Goal: Task Accomplishment & Management: Complete application form

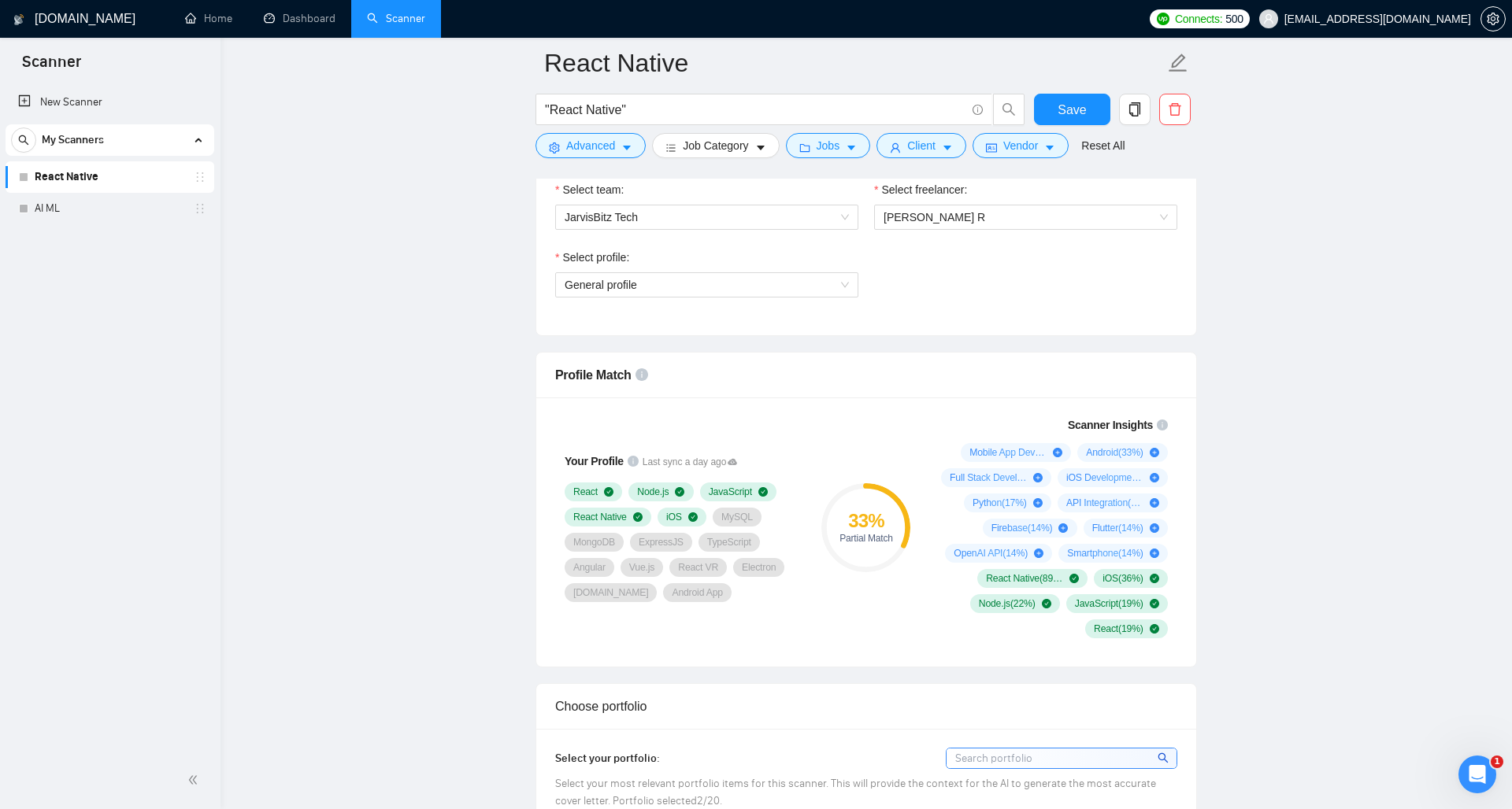
scroll to position [844, 0]
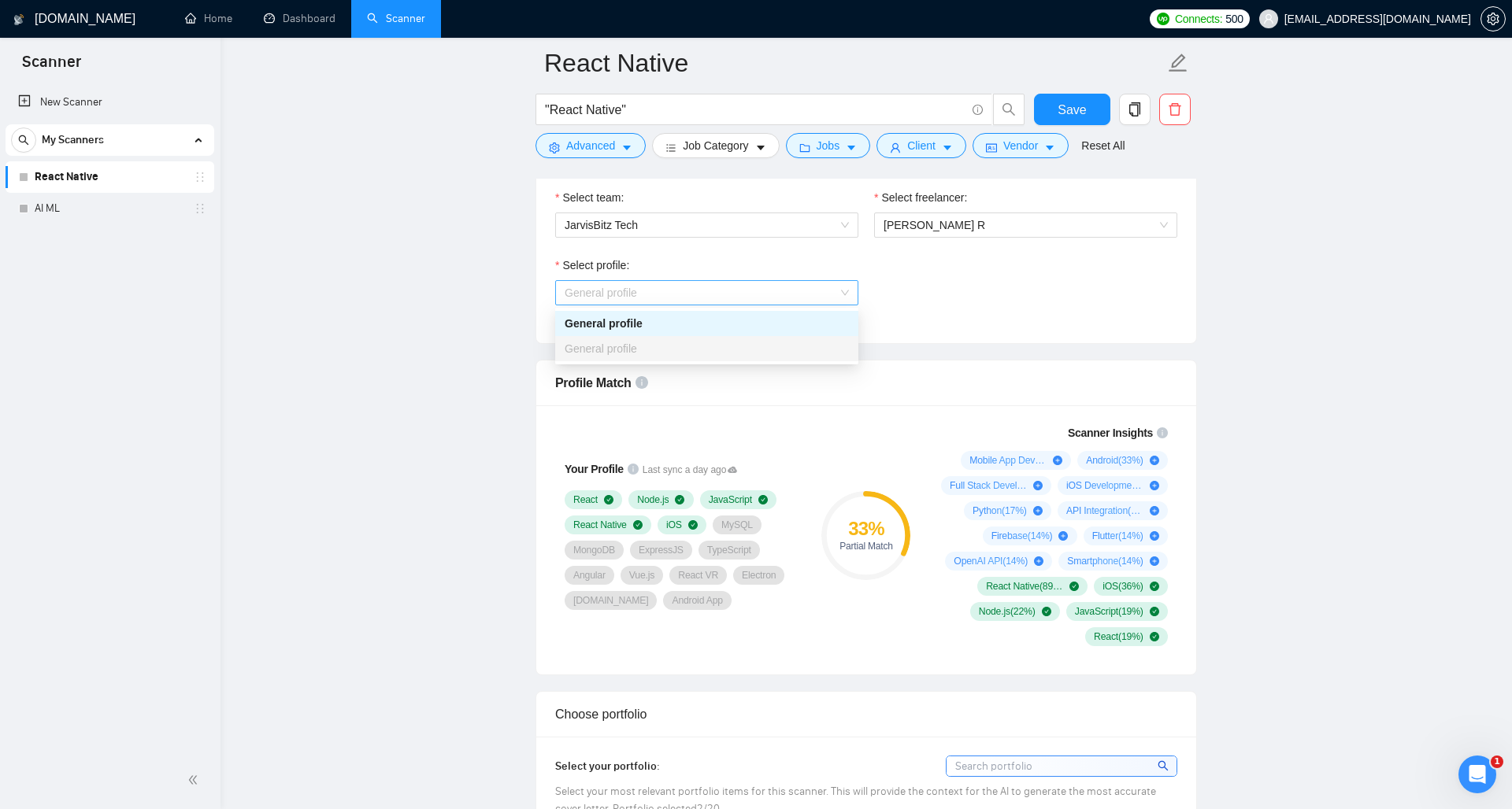
click at [674, 292] on span "General profile" at bounding box center [706, 292] width 284 height 24
click at [918, 300] on div "Select profile: General profile" at bounding box center [866, 290] width 638 height 68
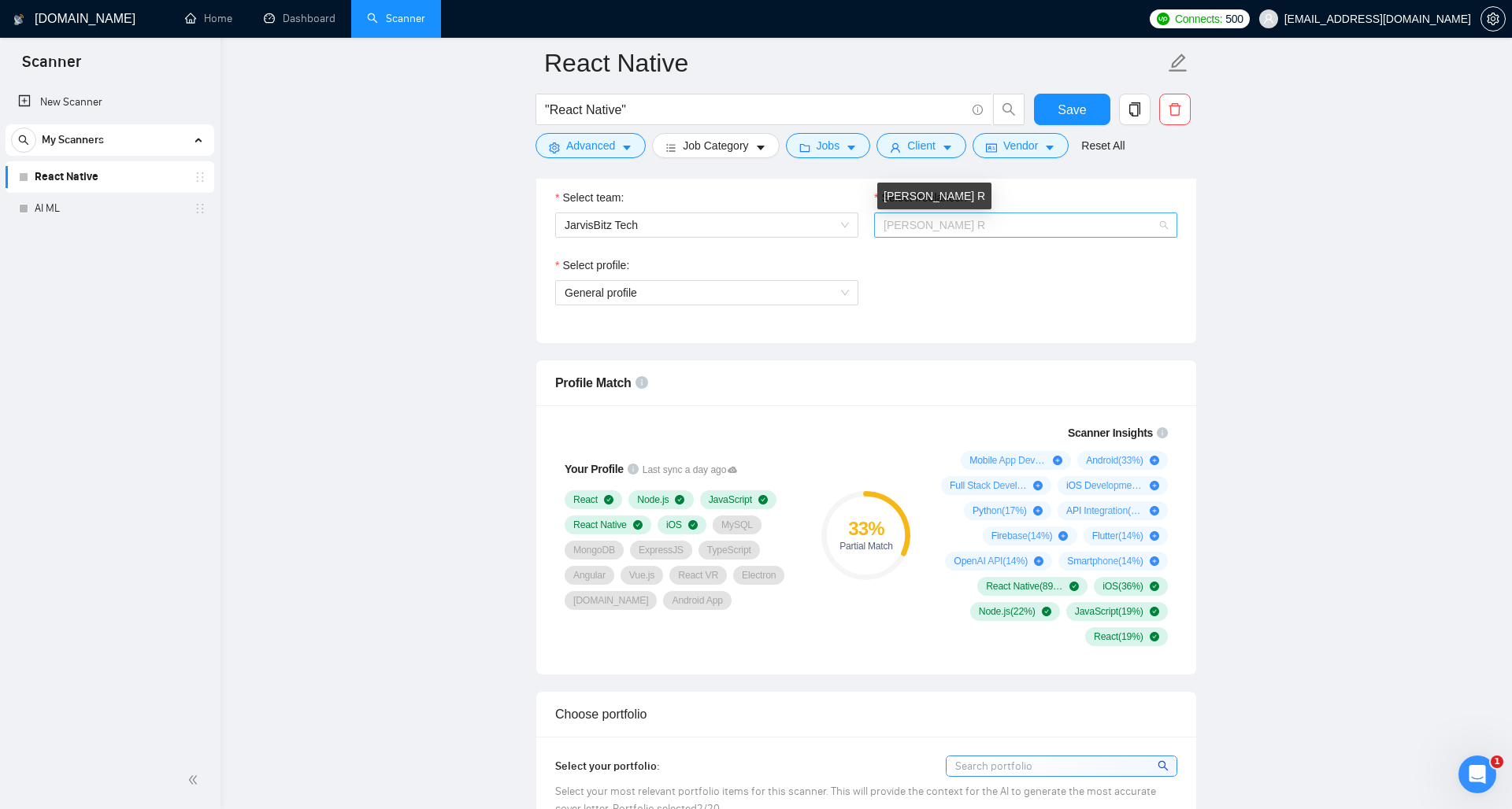
click at [923, 225] on span "[PERSON_NAME] R" at bounding box center [935, 224] width 102 height 12
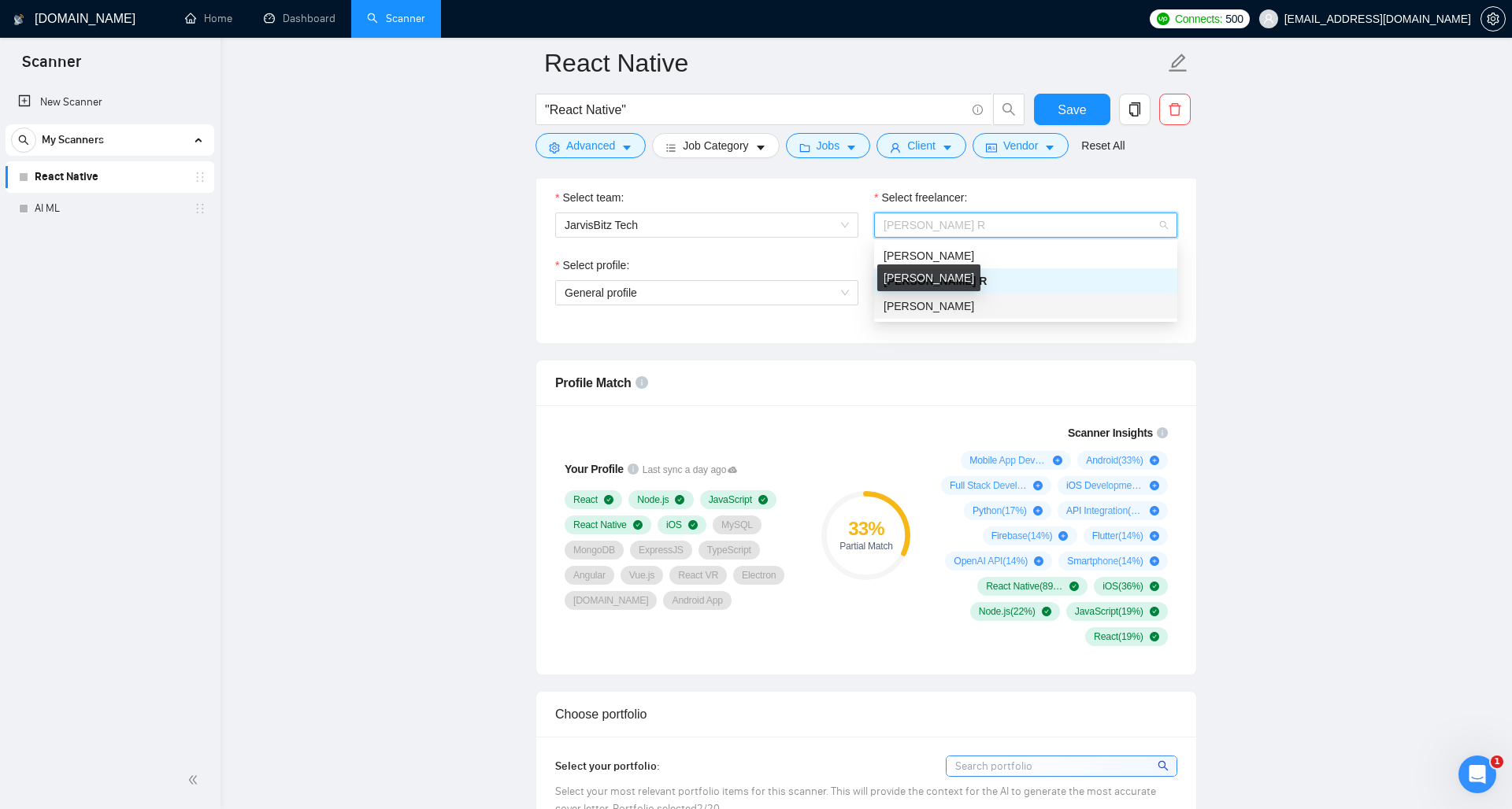
click at [908, 309] on span "[PERSON_NAME]" at bounding box center [929, 305] width 91 height 12
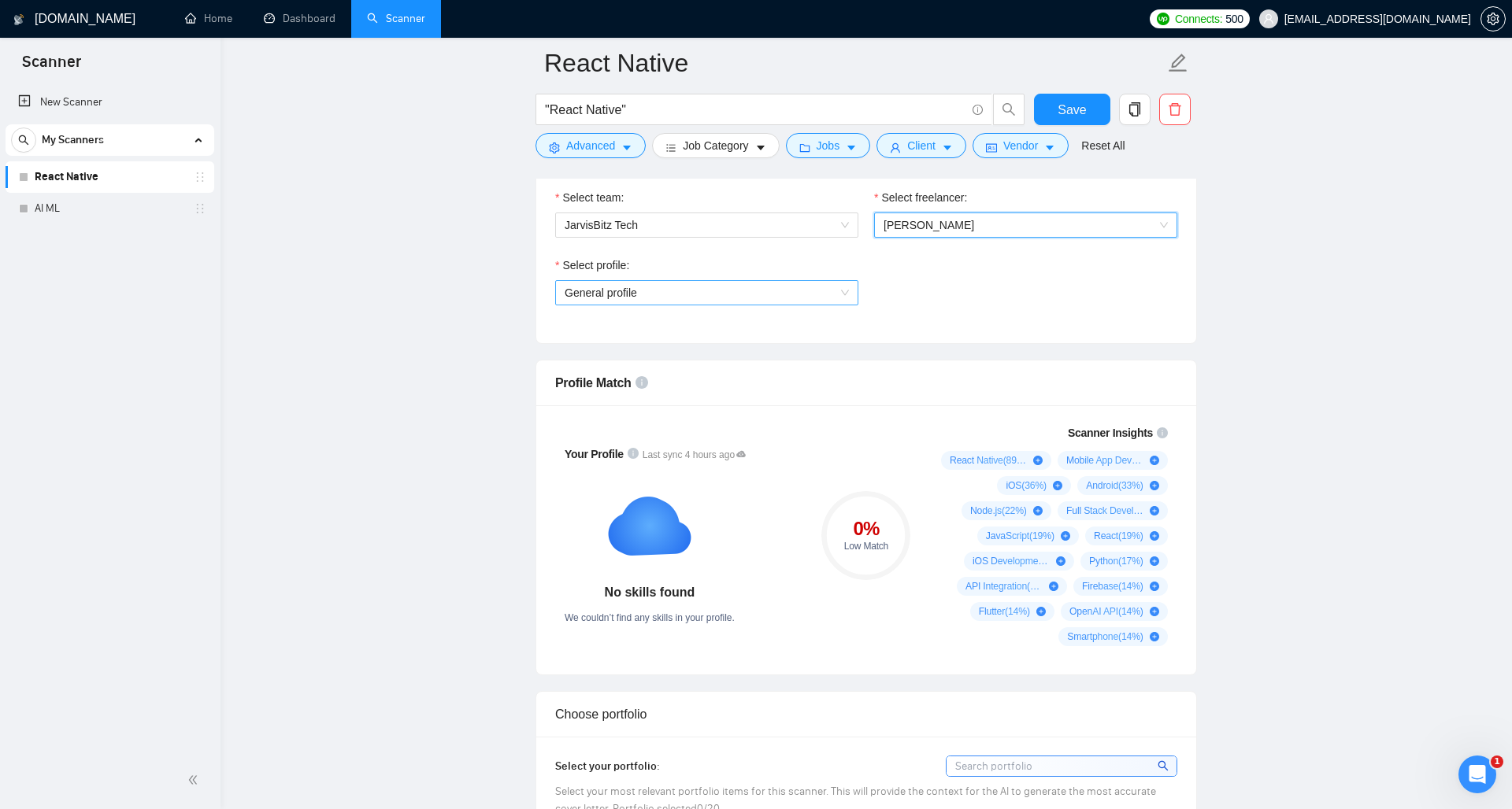
click at [779, 289] on span "General profile" at bounding box center [706, 292] width 284 height 24
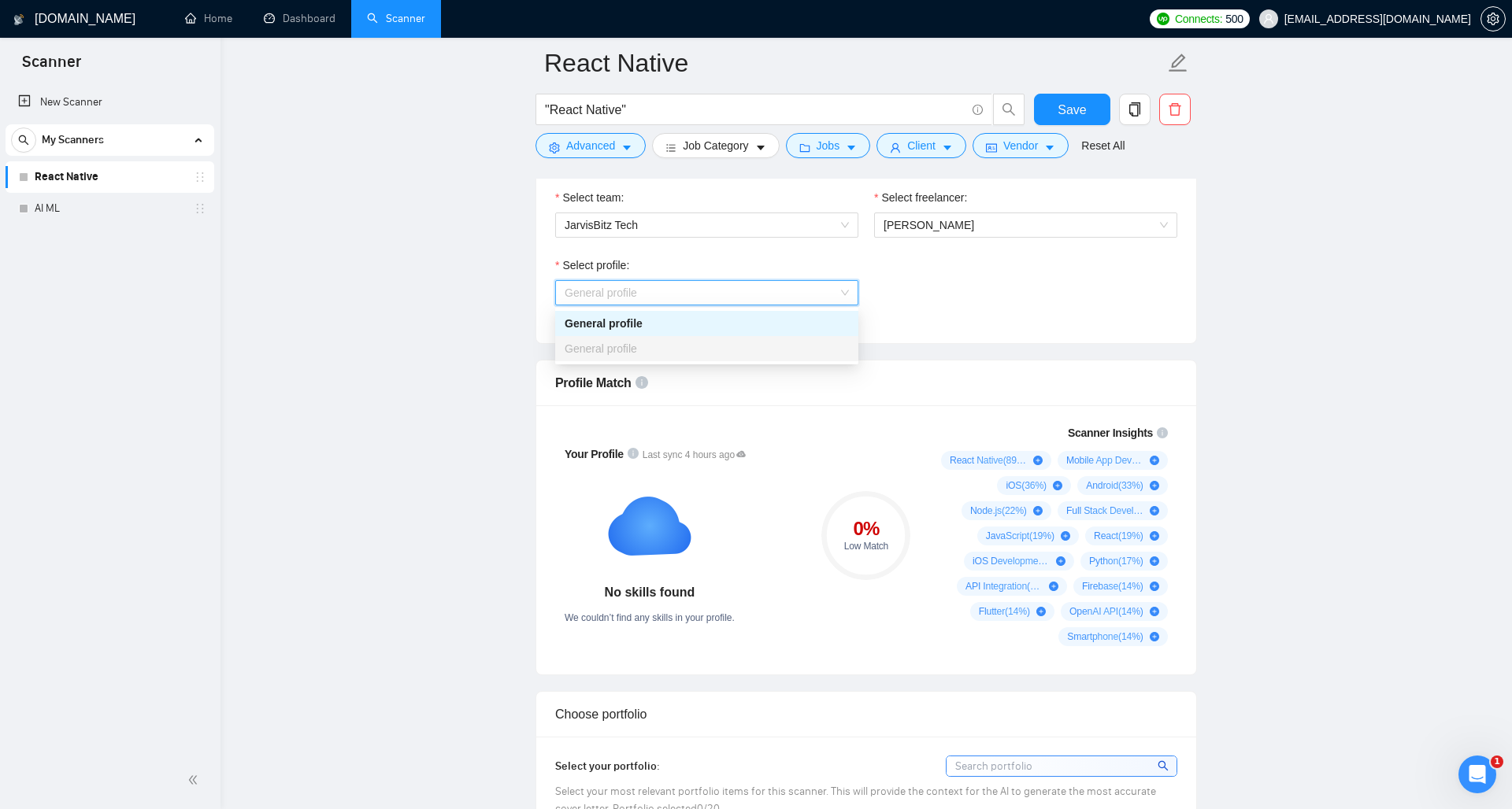
click at [923, 294] on div "Select profile: General profile" at bounding box center [866, 290] width 638 height 68
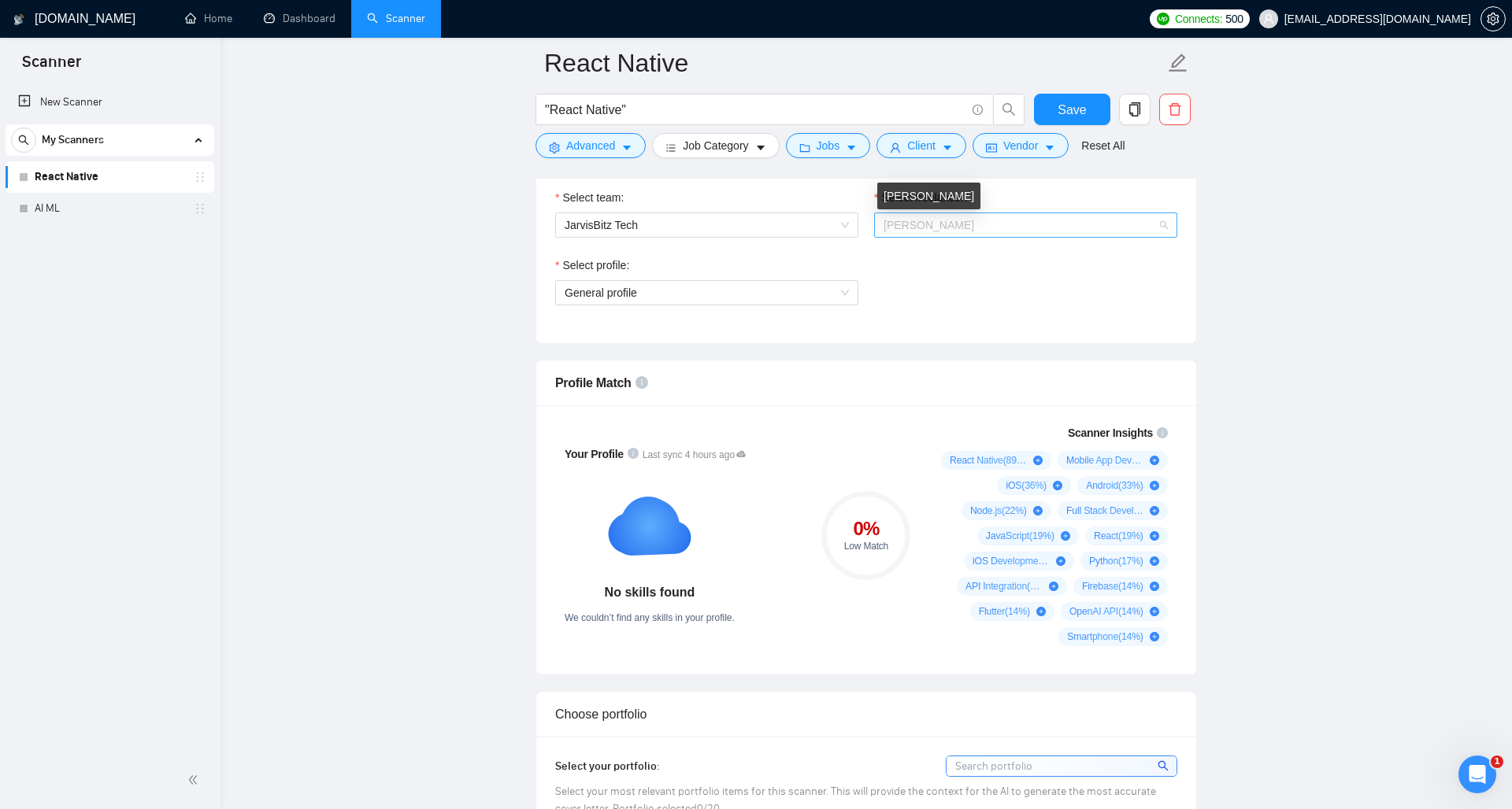
click at [928, 231] on span "Himesh Nagar" at bounding box center [929, 224] width 91 height 12
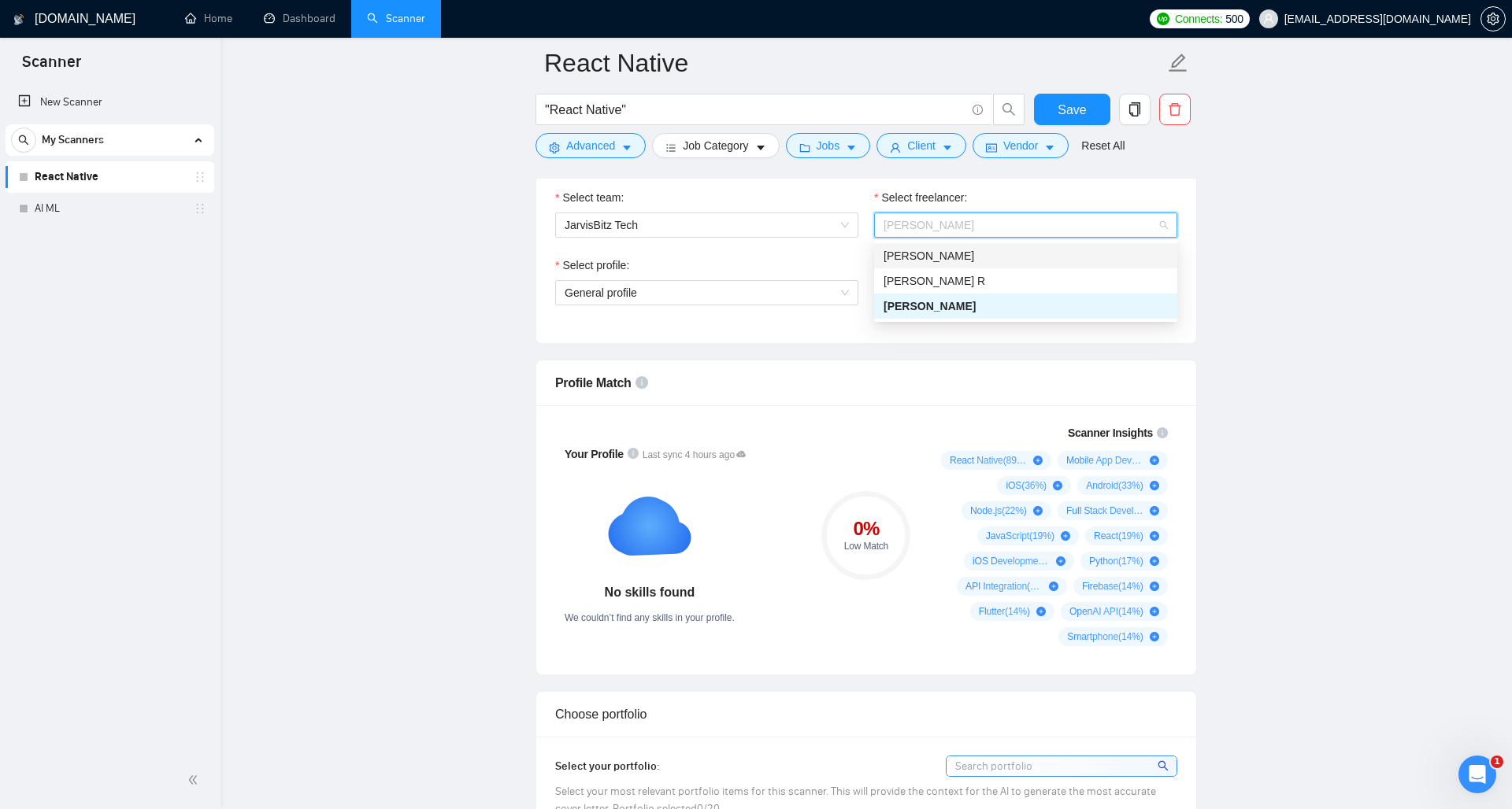
click at [922, 251] on span "[PERSON_NAME]" at bounding box center [929, 256] width 91 height 12
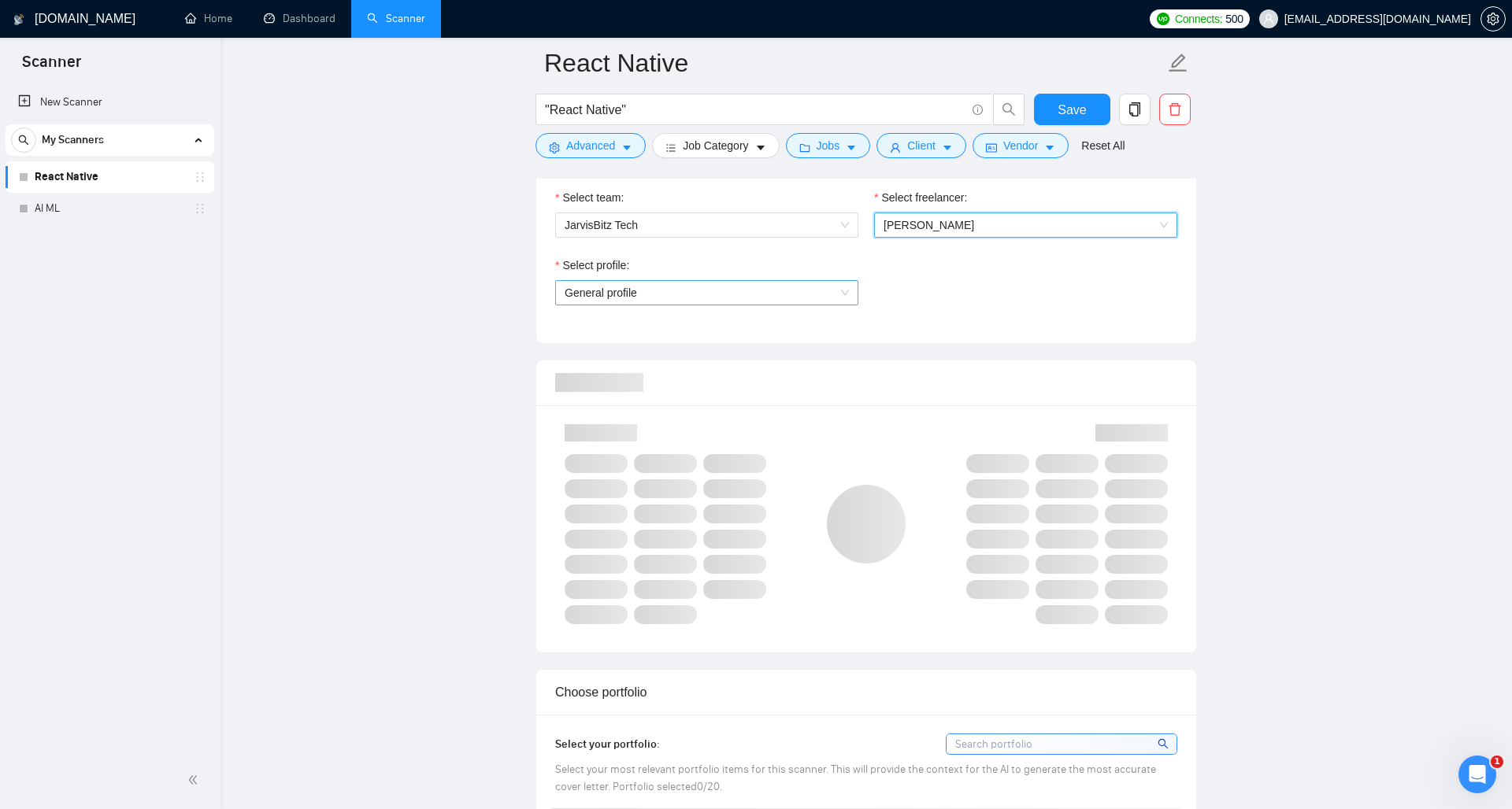
click at [718, 298] on span "General profile" at bounding box center [706, 292] width 284 height 24
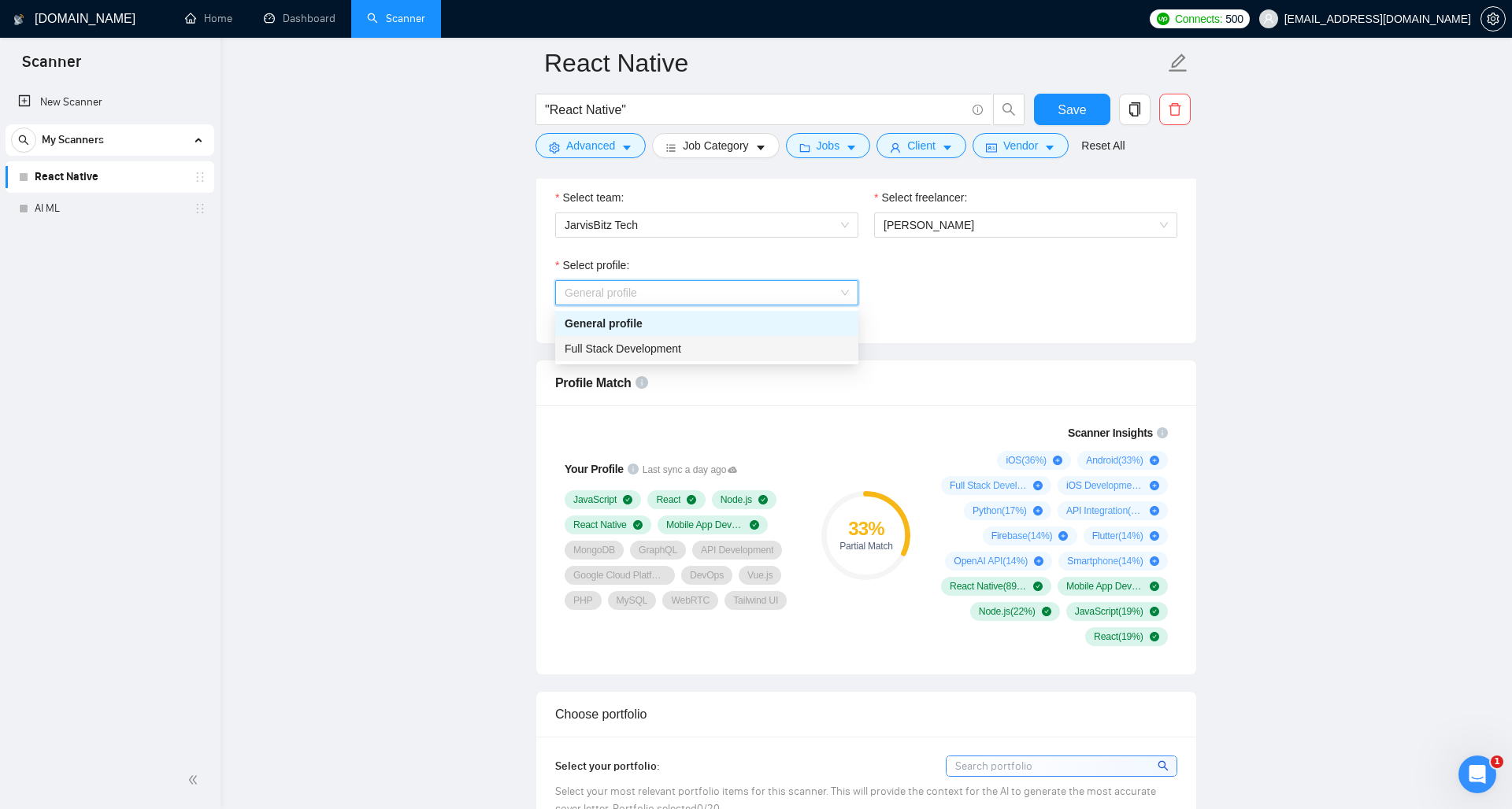
click at [679, 352] on span "Full Stack Development" at bounding box center [623, 348] width 117 height 12
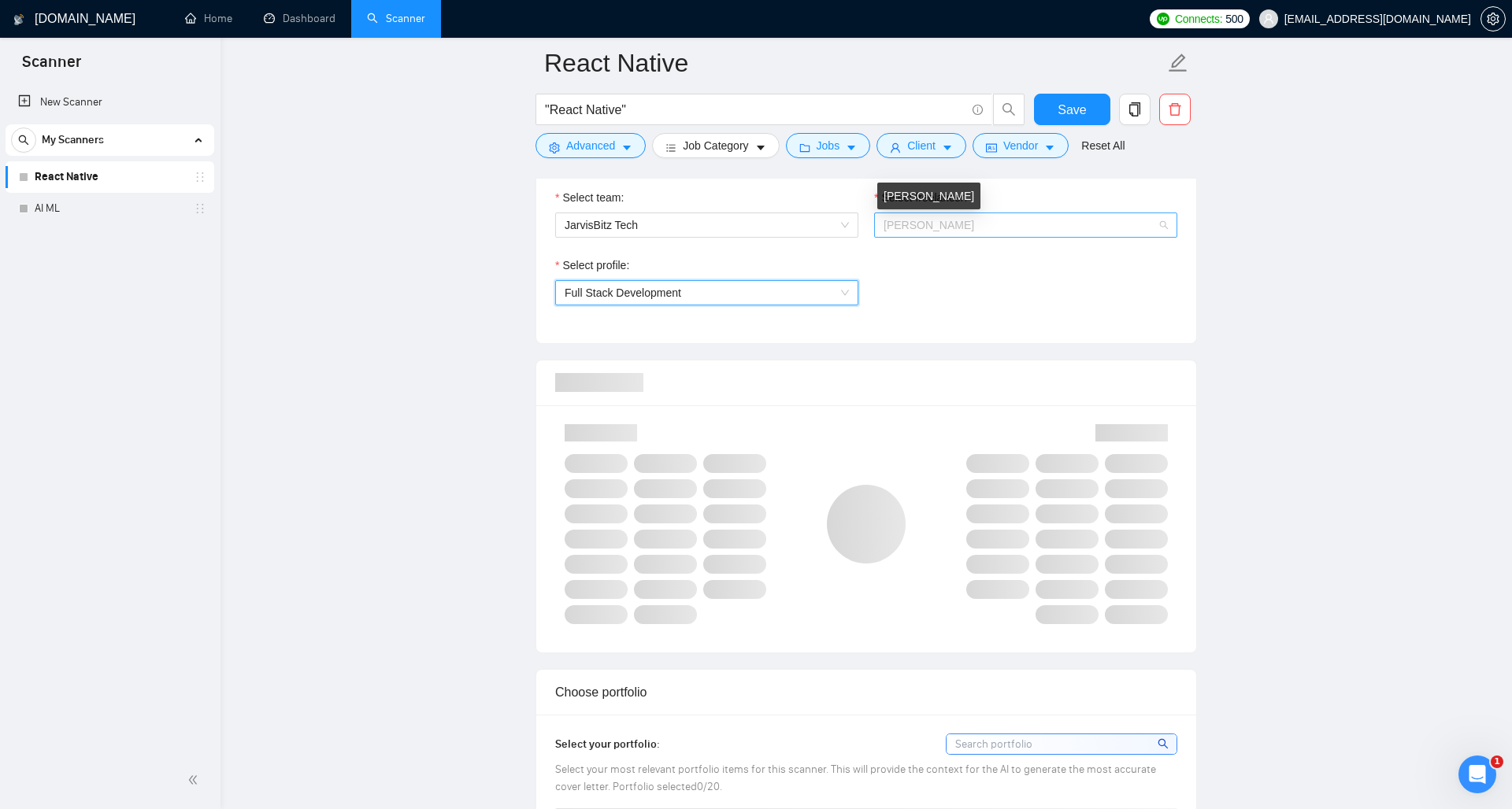
click at [918, 226] on span "[PERSON_NAME]" at bounding box center [929, 224] width 91 height 12
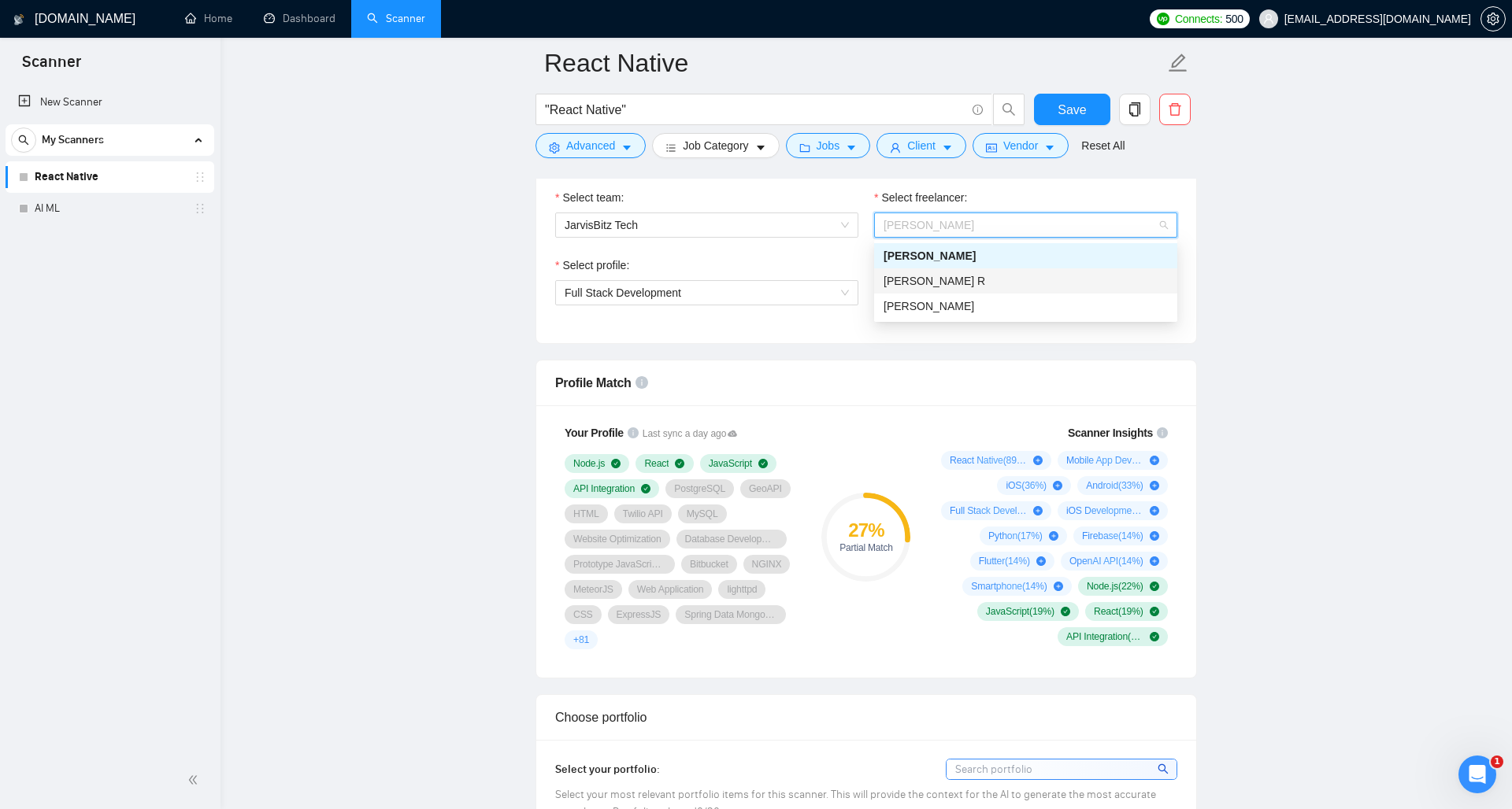
click at [915, 283] on span "[PERSON_NAME] R" at bounding box center [935, 280] width 102 height 12
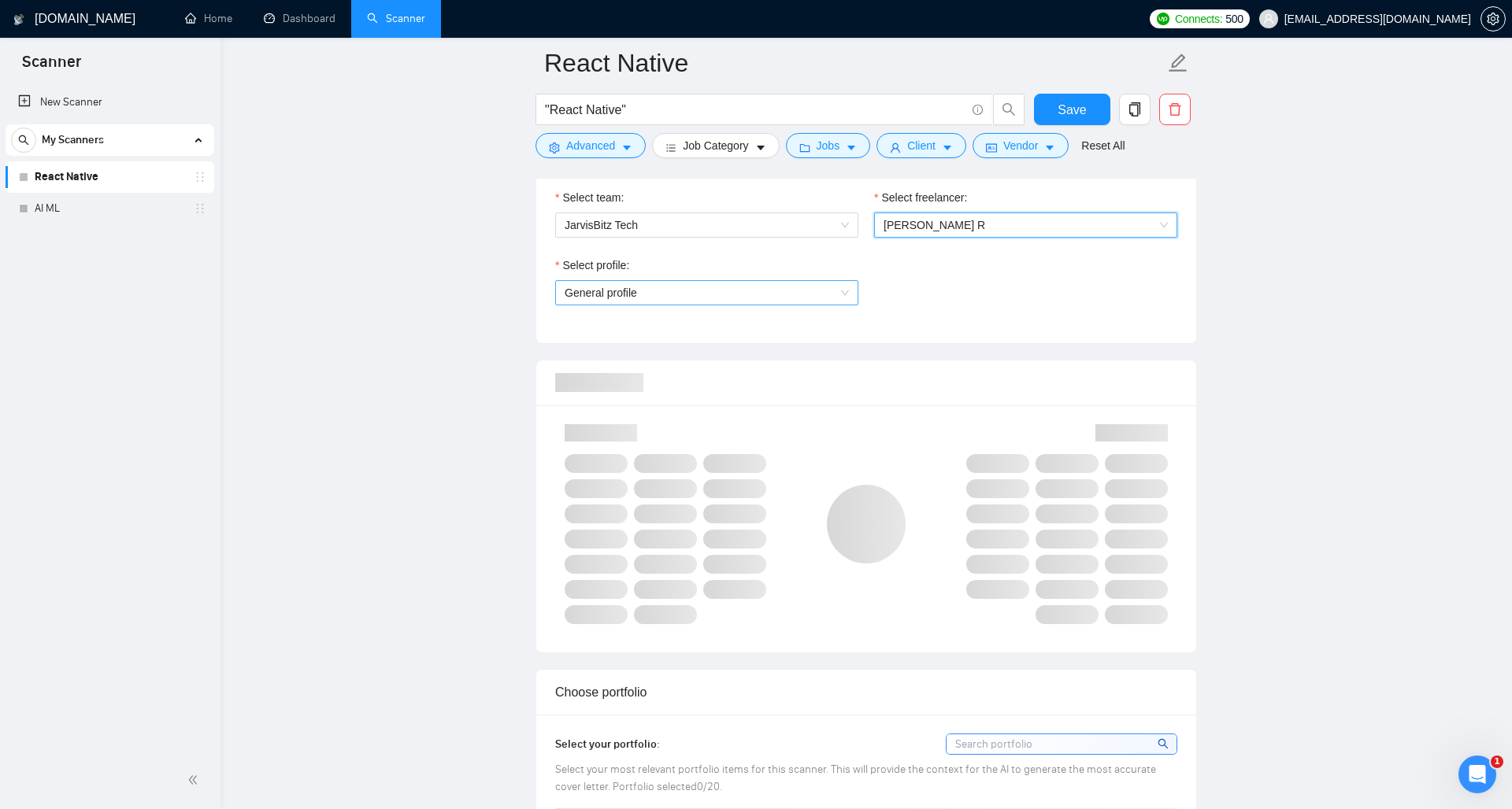
click at [786, 289] on span "General profile" at bounding box center [706, 292] width 284 height 24
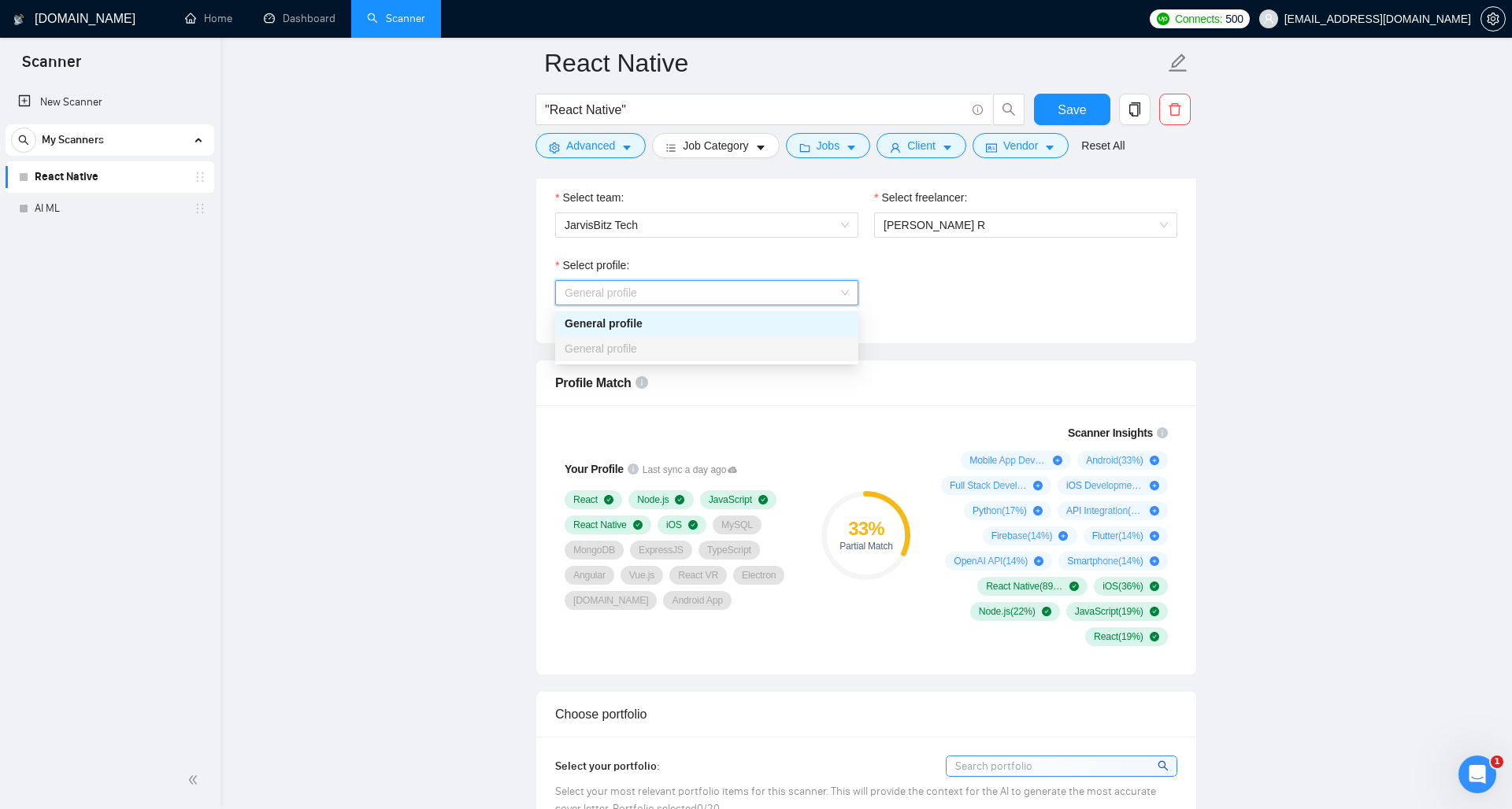
click at [671, 350] on div "General profile" at bounding box center [706, 349] width 284 height 17
click at [709, 324] on div "General profile" at bounding box center [706, 323] width 284 height 17
click at [918, 317] on div "Select profile: General profile General profile" at bounding box center [866, 290] width 638 height 68
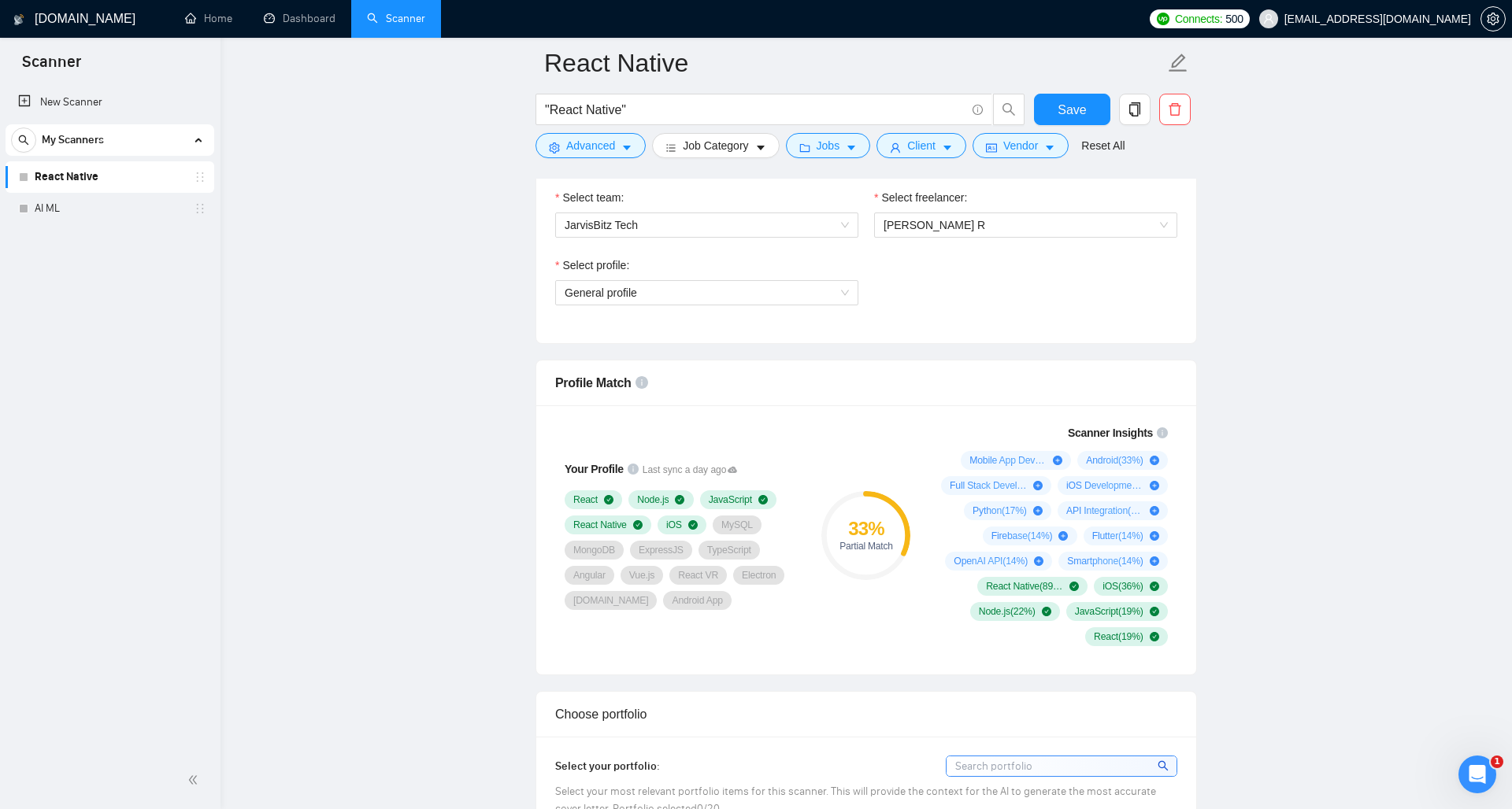
click at [869, 576] on circle at bounding box center [866, 536] width 84 height 84
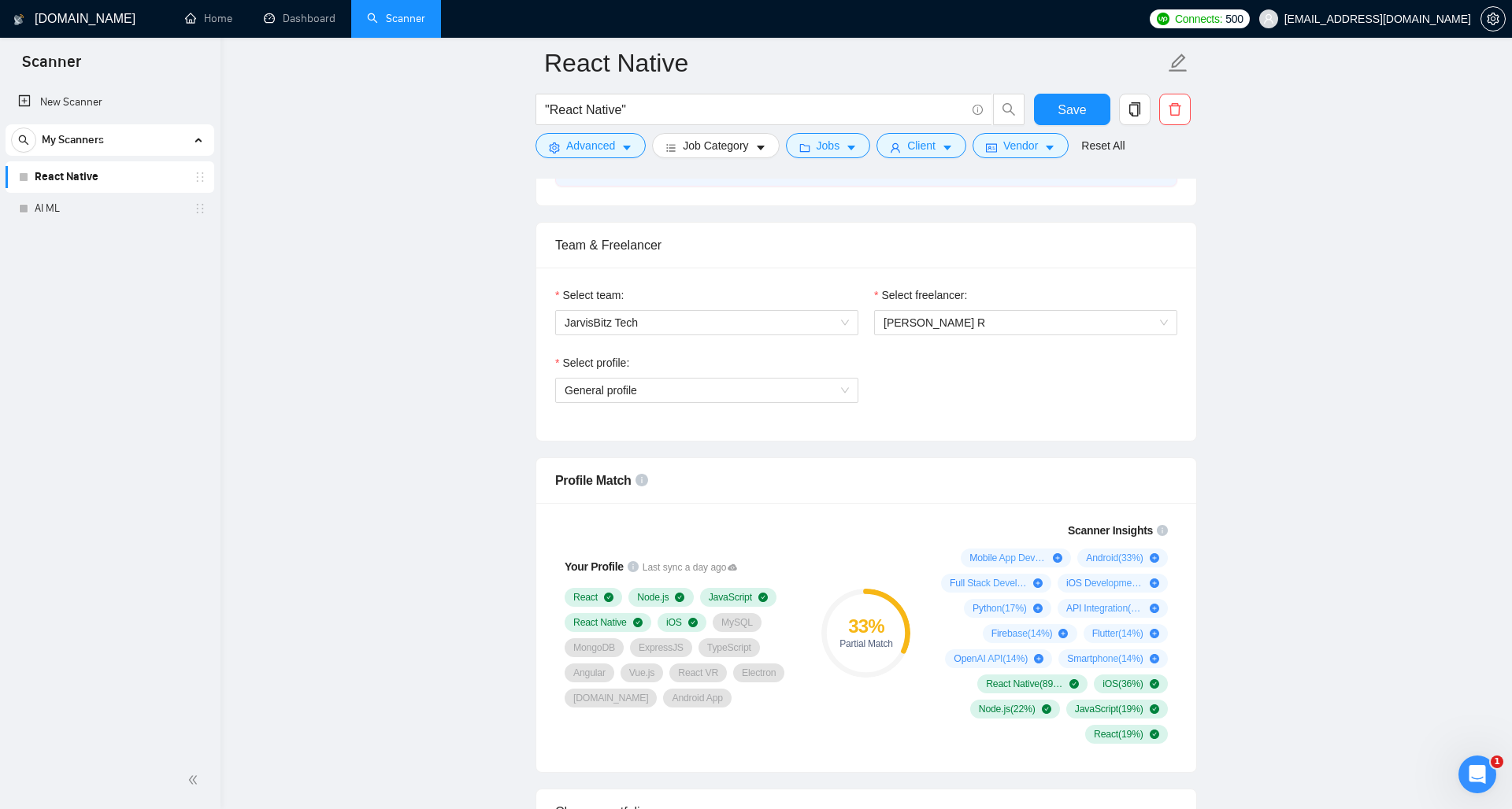
scroll to position [746, 0]
click at [948, 369] on div "Select profile: General profile" at bounding box center [866, 389] width 638 height 68
